Goal: Task Accomplishment & Management: Manage account settings

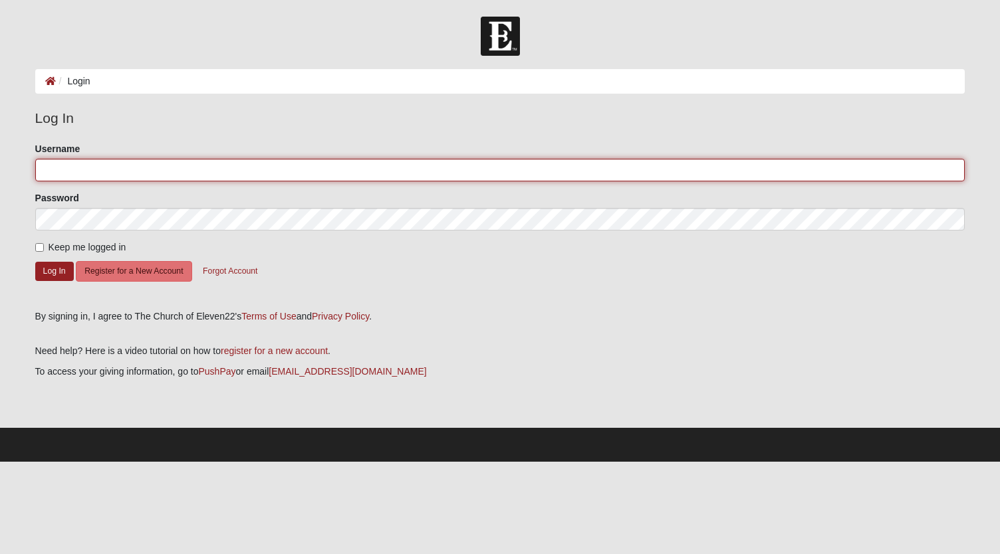
type input "lynnmsims"
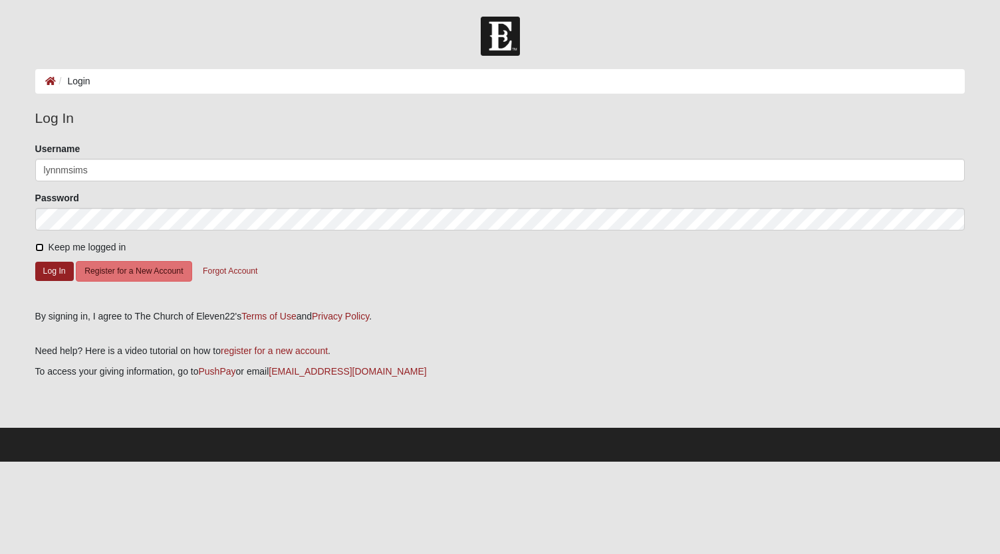
click at [37, 244] on input "Keep me logged in" at bounding box center [39, 247] width 9 height 9
checkbox input "true"
click at [43, 271] on button "Log In" at bounding box center [54, 271] width 39 height 19
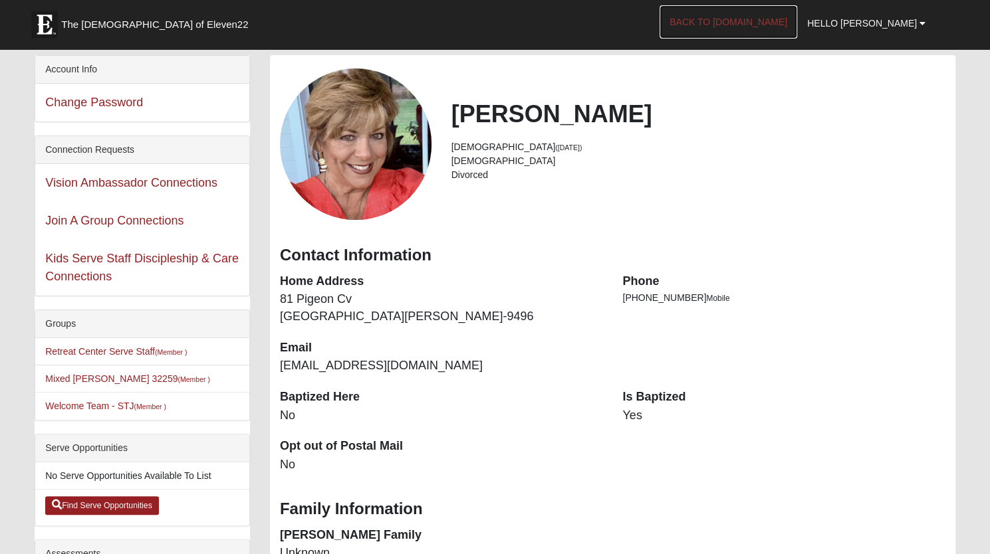
click at [791, 25] on link "Back to [DOMAIN_NAME]" at bounding box center [728, 21] width 138 height 33
